Goal: Transaction & Acquisition: Purchase product/service

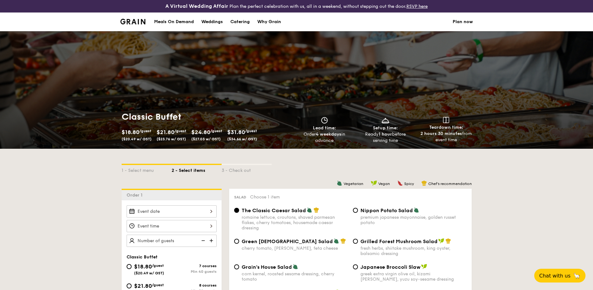
click at [174, 23] on div "Meals On Demand" at bounding box center [174, 22] width 40 height 19
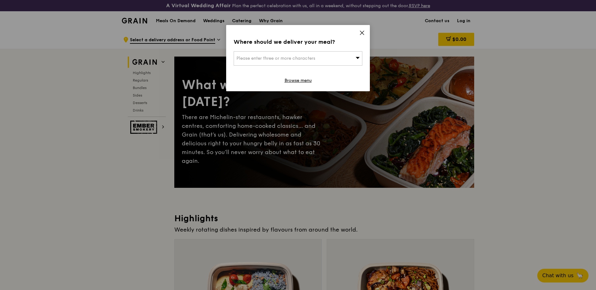
click at [364, 34] on icon at bounding box center [362, 33] width 6 height 6
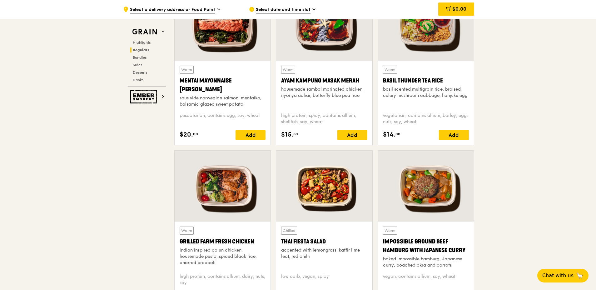
scroll to position [625, 0]
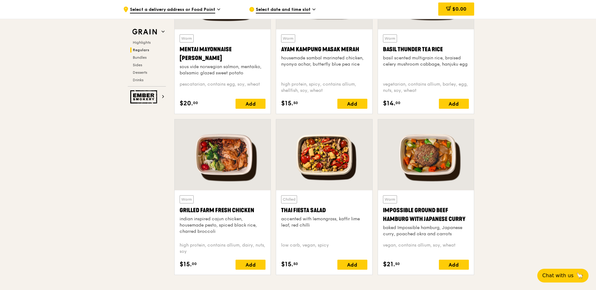
click at [224, 157] on div at bounding box center [223, 154] width 96 height 71
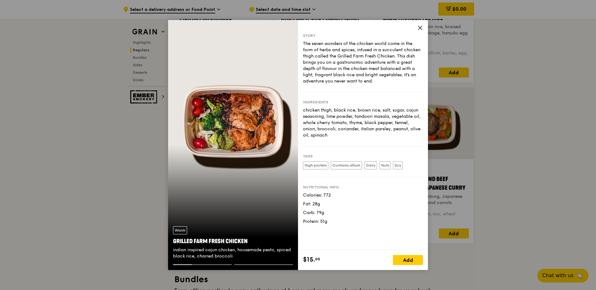
scroll to position [594, 0]
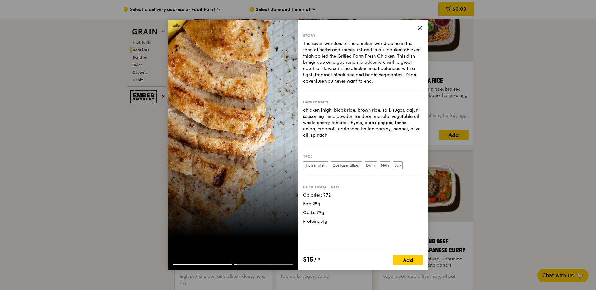
click at [420, 31] on span at bounding box center [421, 28] width 6 height 7
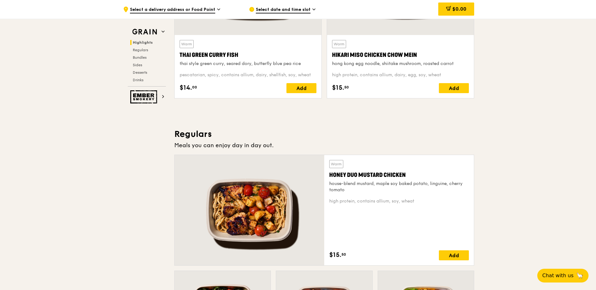
scroll to position [469, 0]
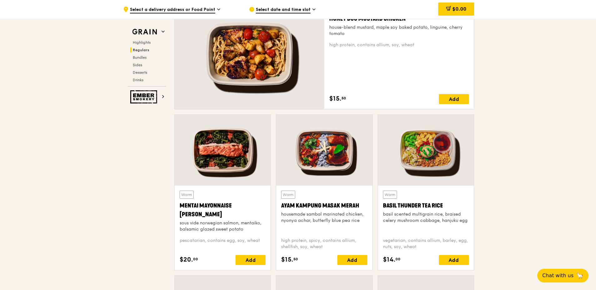
drag, startPoint x: 535, startPoint y: 183, endPoint x: 522, endPoint y: 183, distance: 12.8
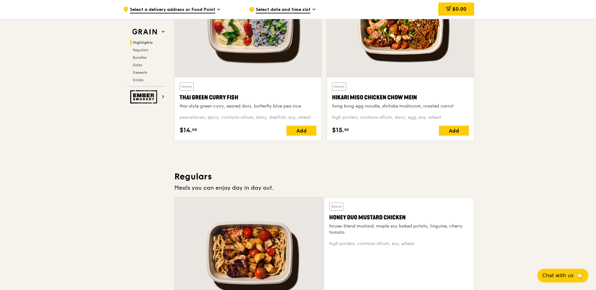
scroll to position [239, 0]
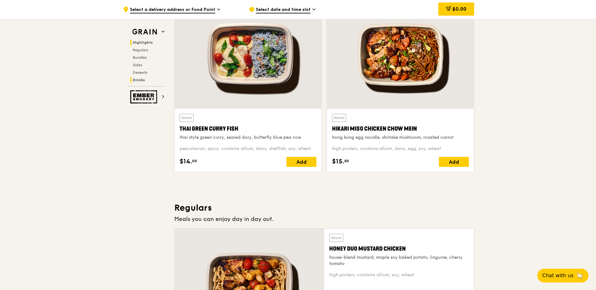
click at [136, 81] on span "Drinks" at bounding box center [139, 80] width 12 height 4
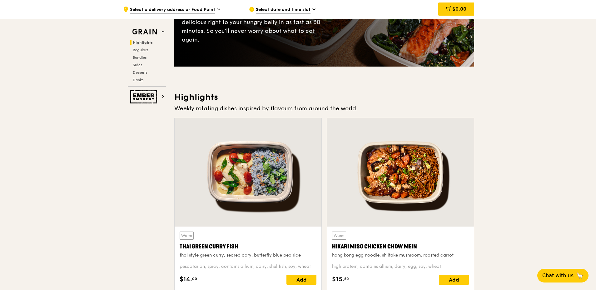
scroll to position [0, 0]
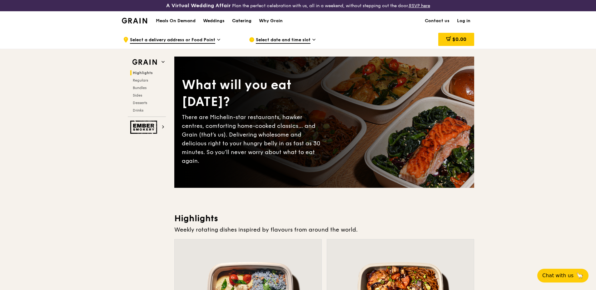
click at [245, 22] on div "Catering" at bounding box center [241, 21] width 19 height 19
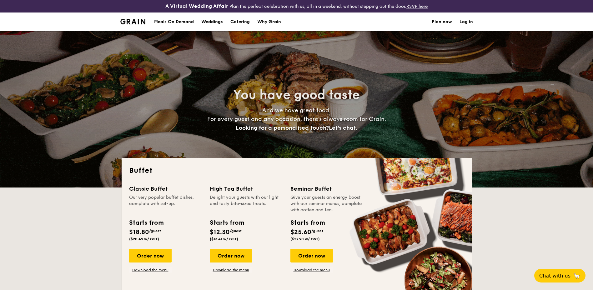
select select
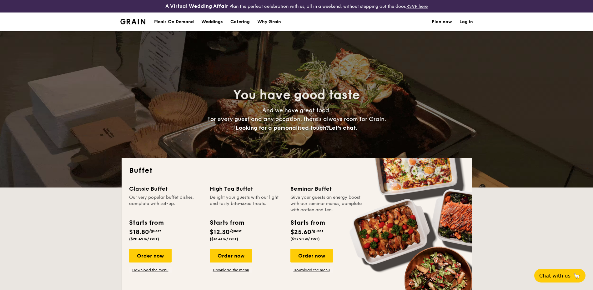
click at [153, 192] on div "Classic Buffet" at bounding box center [165, 188] width 73 height 9
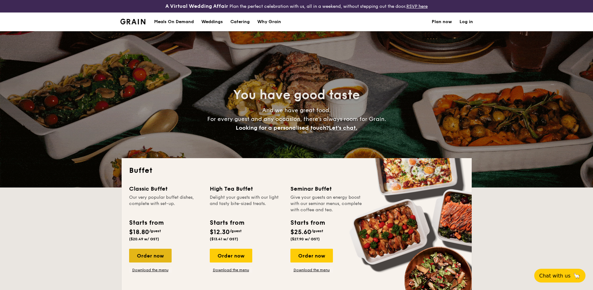
click at [142, 255] on div "Order now" at bounding box center [150, 256] width 43 height 14
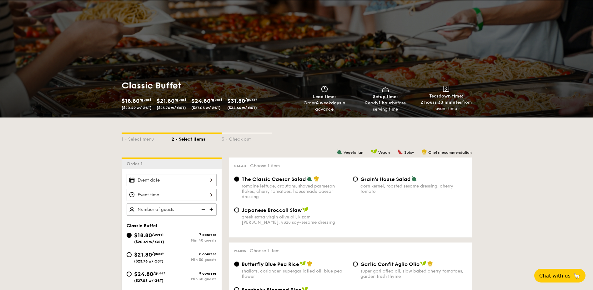
scroll to position [63, 0]
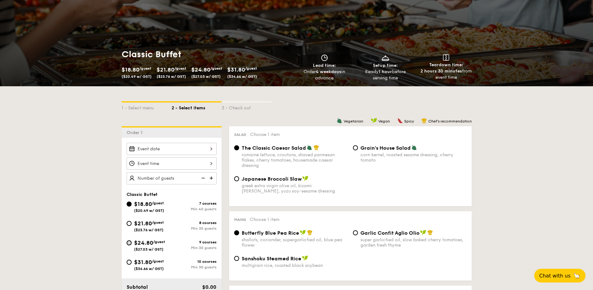
click at [128, 243] on input "$24.80 /guest ($27.03 w/ GST) 9 courses Min 30 guests" at bounding box center [129, 242] width 5 height 5
radio input "true"
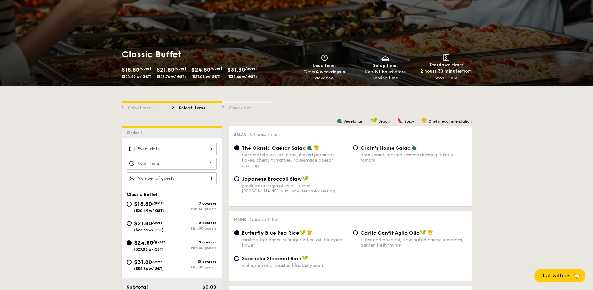
radio input "true"
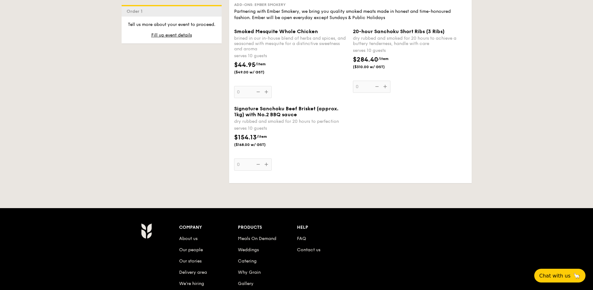
scroll to position [1313, 0]
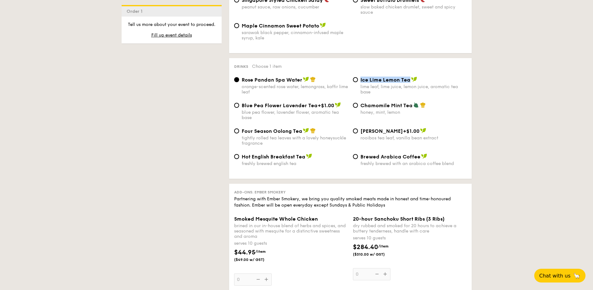
drag, startPoint x: 361, startPoint y: 71, endPoint x: 408, endPoint y: 68, distance: 47.3
click at [409, 77] on span "Ice Lime Lemon Tea" at bounding box center [385, 80] width 50 height 6
copy span "Ice Lime Lemon Tea"
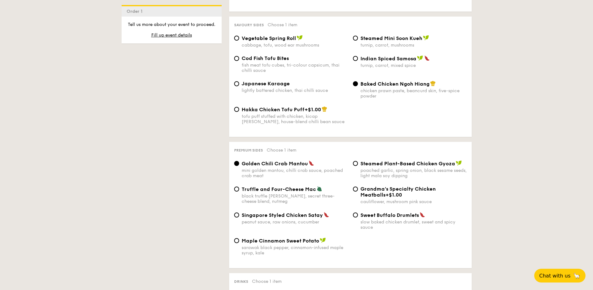
scroll to position [941, 0]
